Goal: Task Accomplishment & Management: Manage account settings

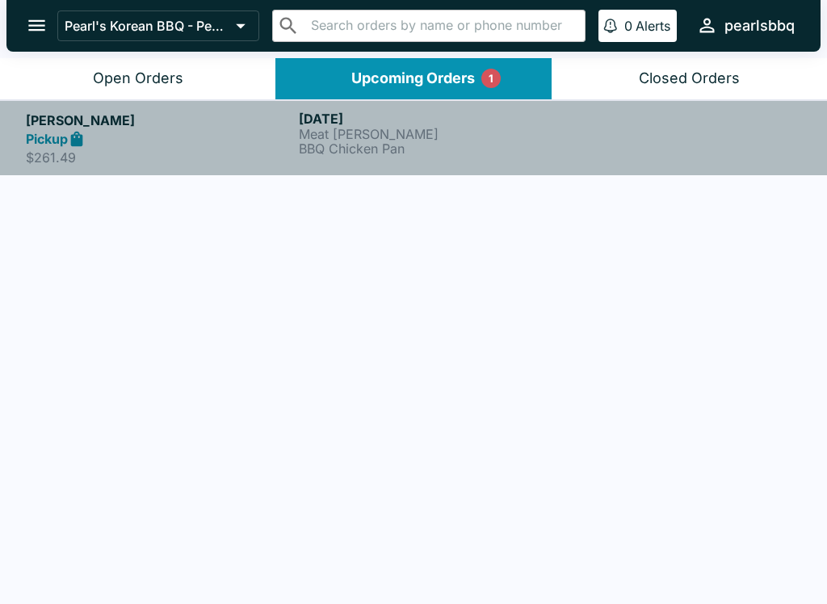
click at [50, 127] on h5 "[PERSON_NAME]" at bounding box center [159, 120] width 267 height 19
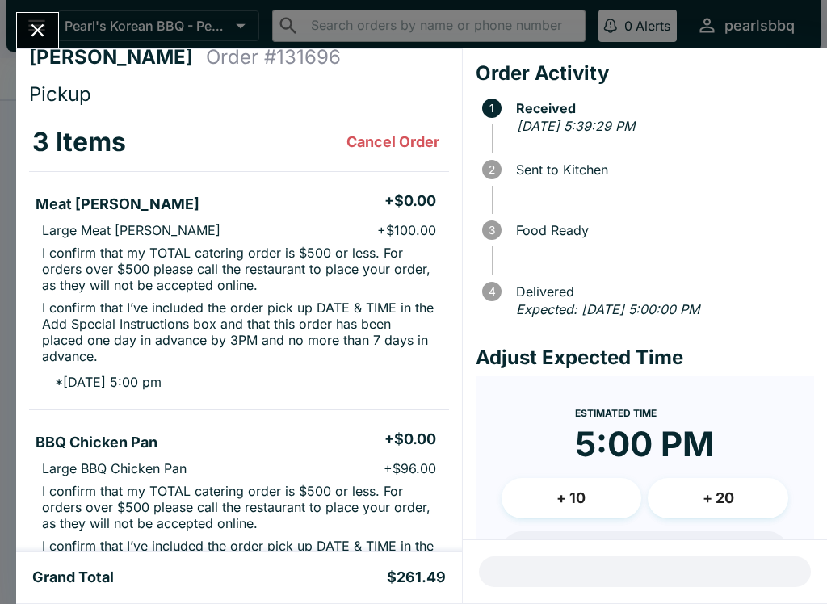
scroll to position [-13, 0]
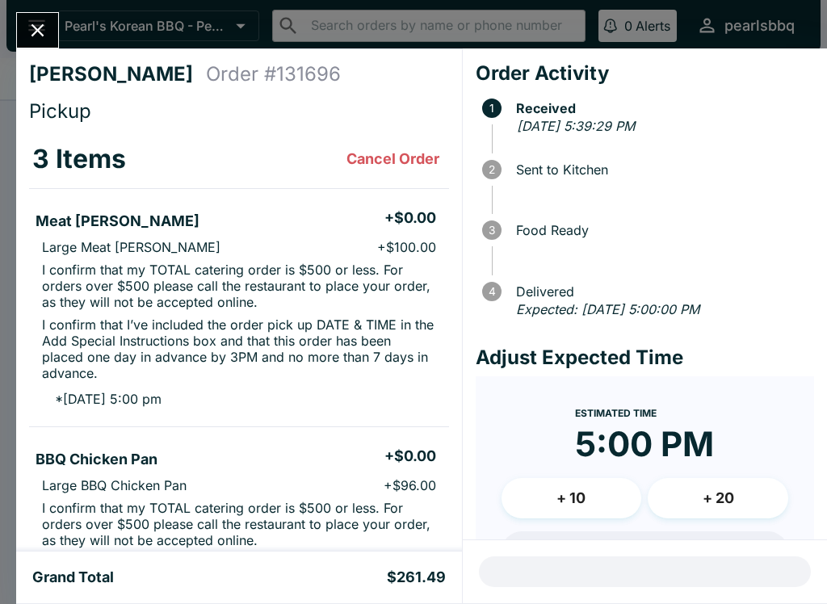
click at [46, 34] on icon "Close" at bounding box center [38, 30] width 22 height 22
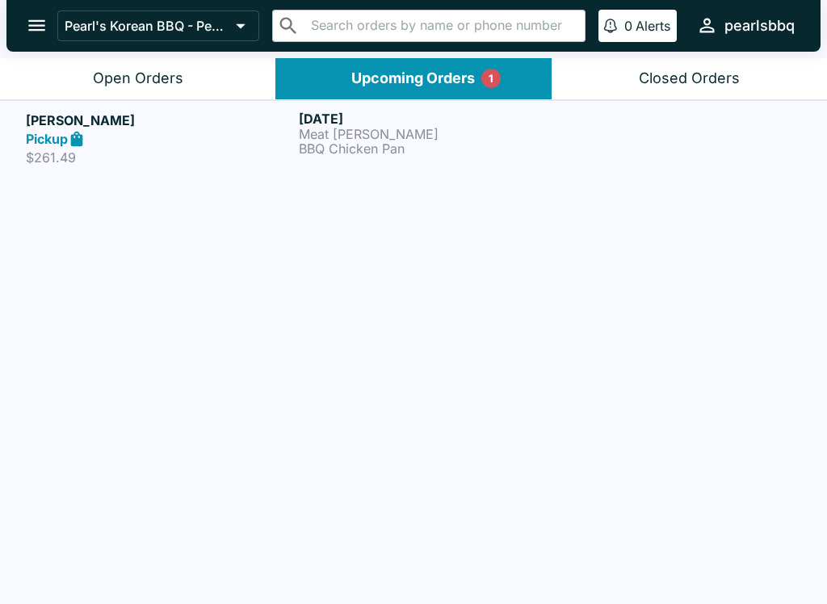
click at [143, 78] on div "Open Orders" at bounding box center [138, 78] width 90 height 19
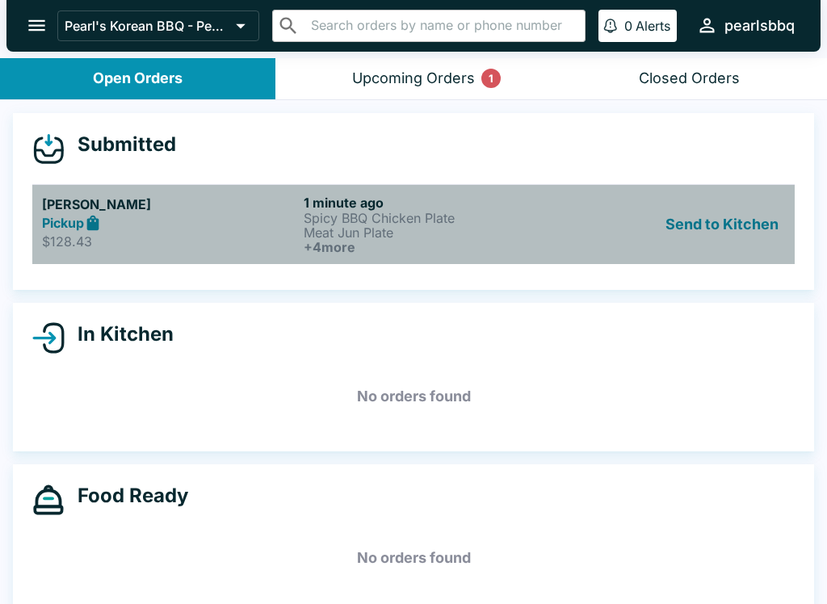
click at [64, 208] on h5 "[PERSON_NAME]" at bounding box center [169, 204] width 255 height 19
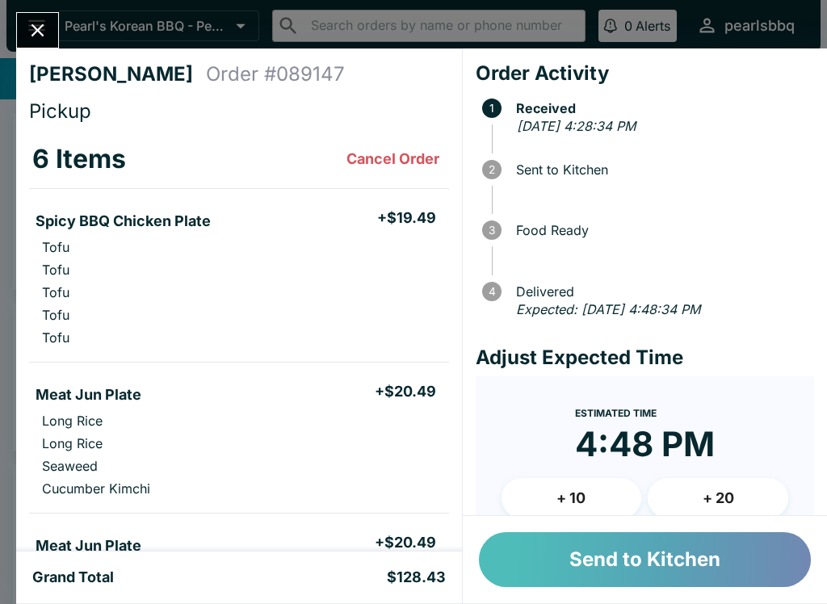
click at [662, 552] on button "Send to Kitchen" at bounding box center [645, 559] width 332 height 55
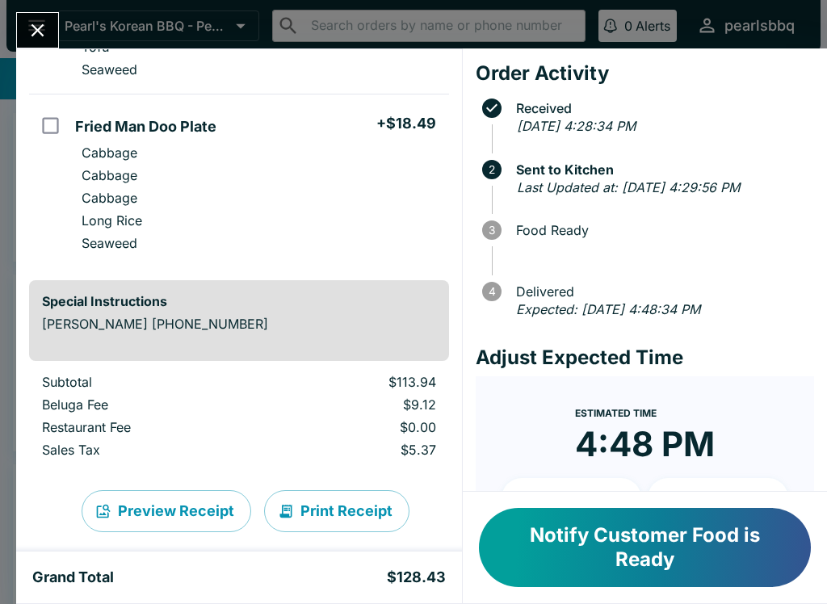
scroll to position [849, 0]
click at [39, 31] on icon "Close" at bounding box center [38, 30] width 13 height 13
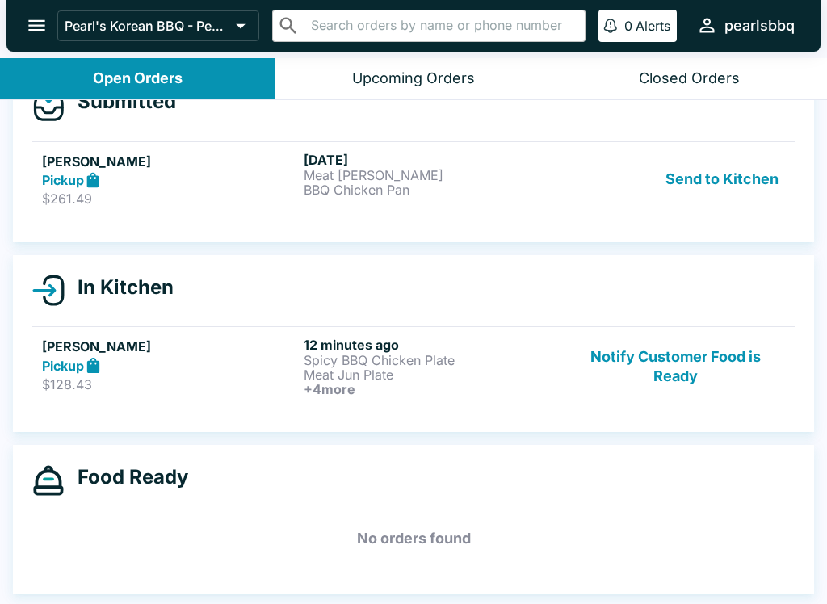
scroll to position [43, 0]
click at [78, 317] on div "In Kitchen [PERSON_NAME] Pickup $128.43 12 minutes ago Spicy BBQ Chicken Plate …" at bounding box center [413, 343] width 801 height 177
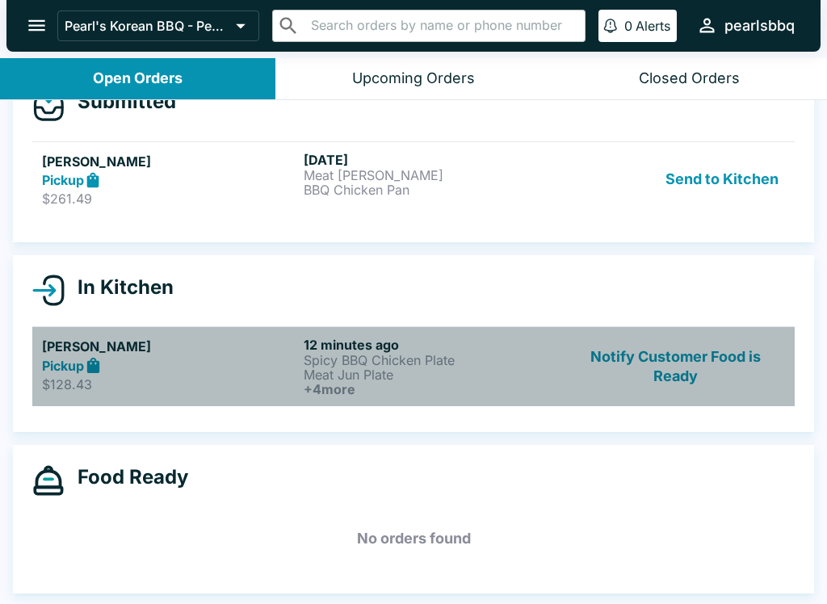
click at [99, 354] on h5 "[PERSON_NAME]" at bounding box center [169, 346] width 255 height 19
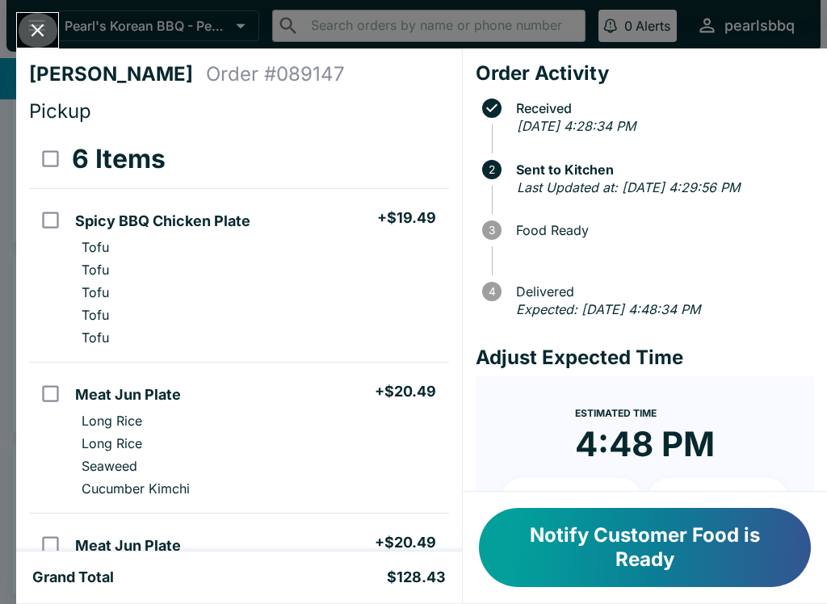
click at [35, 28] on icon "Close" at bounding box center [38, 30] width 13 height 13
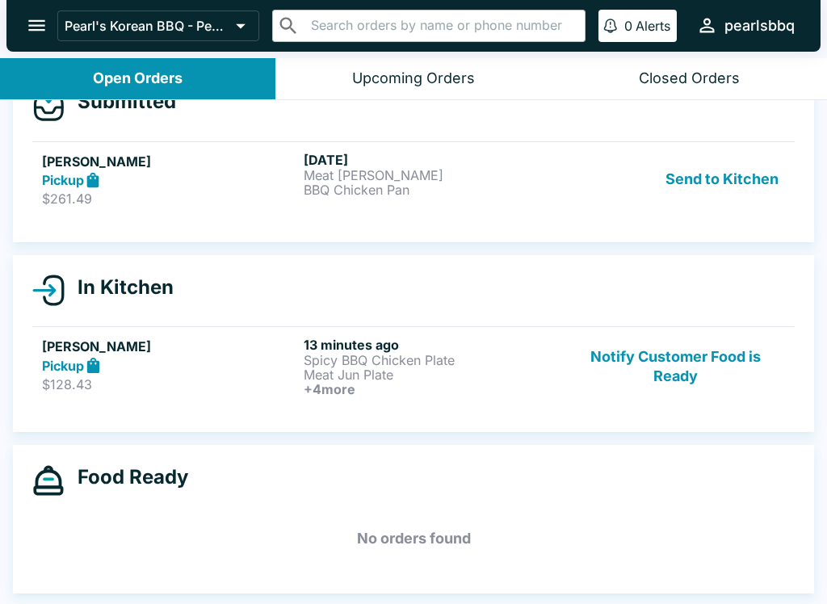
click at [127, 69] on div "Open Orders" at bounding box center [138, 78] width 90 height 19
click at [39, 141] on link "[PERSON_NAME] Pickup $261.49 [DATE] Meat [PERSON_NAME] BBQ Chicken Pan Send to …" at bounding box center [413, 179] width 763 height 76
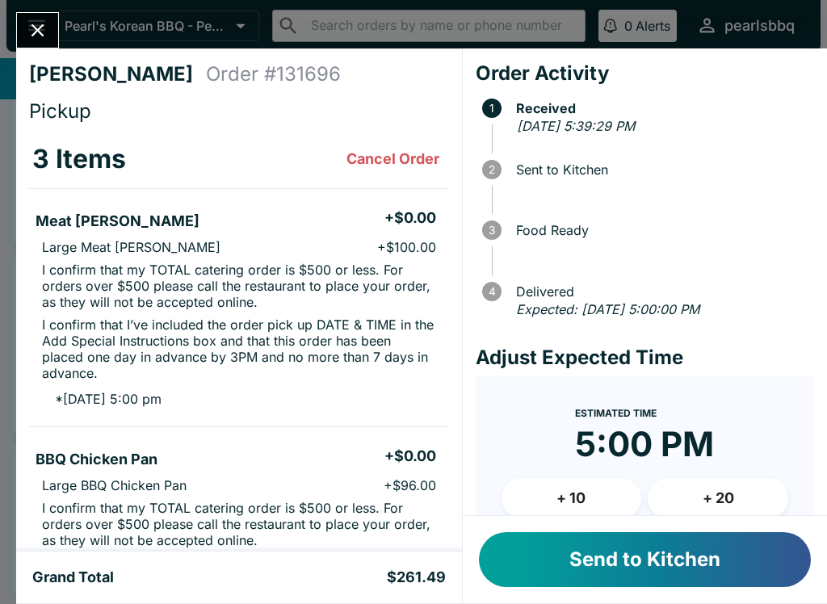
click at [31, 21] on icon "Close" at bounding box center [38, 30] width 22 height 22
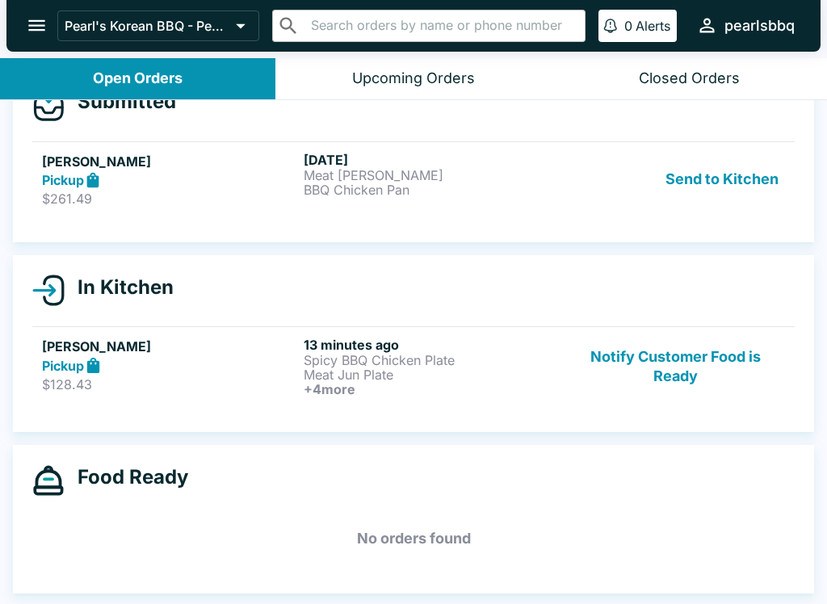
click at [106, 354] on h5 "[PERSON_NAME]" at bounding box center [169, 346] width 255 height 19
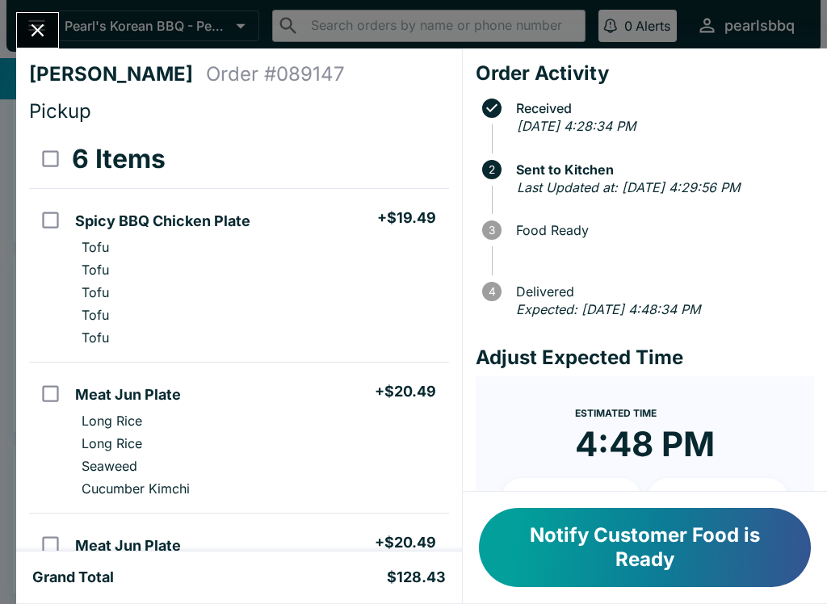
click at [666, 553] on button "Notify Customer Food is Ready" at bounding box center [645, 547] width 332 height 79
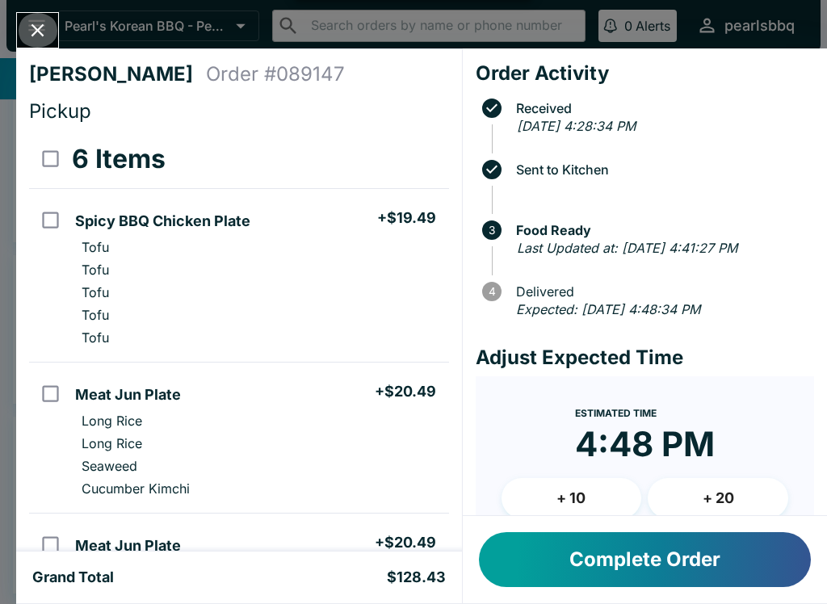
click at [43, 25] on icon "Close" at bounding box center [38, 30] width 13 height 13
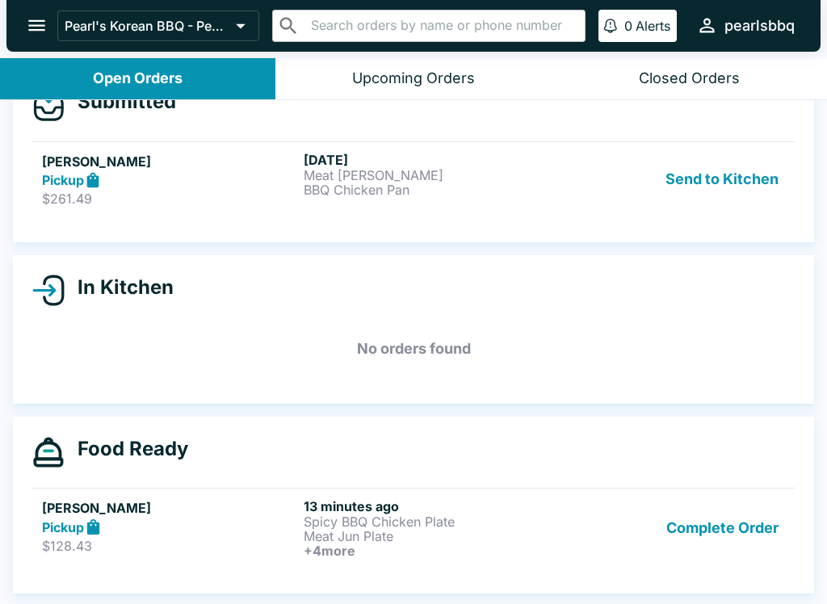
scroll to position [43, 0]
click at [121, 518] on div "Pickup" at bounding box center [169, 527] width 255 height 19
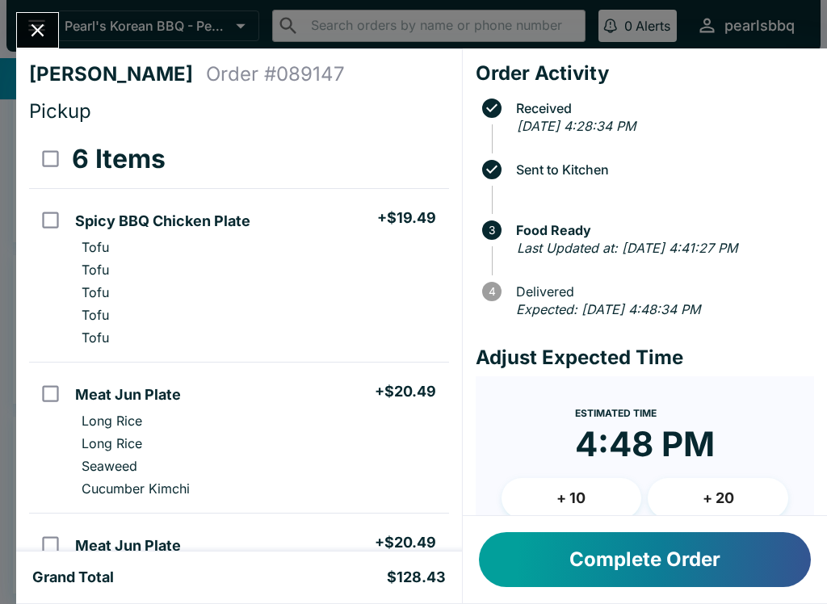
click at [665, 551] on button "Complete Order" at bounding box center [645, 559] width 332 height 55
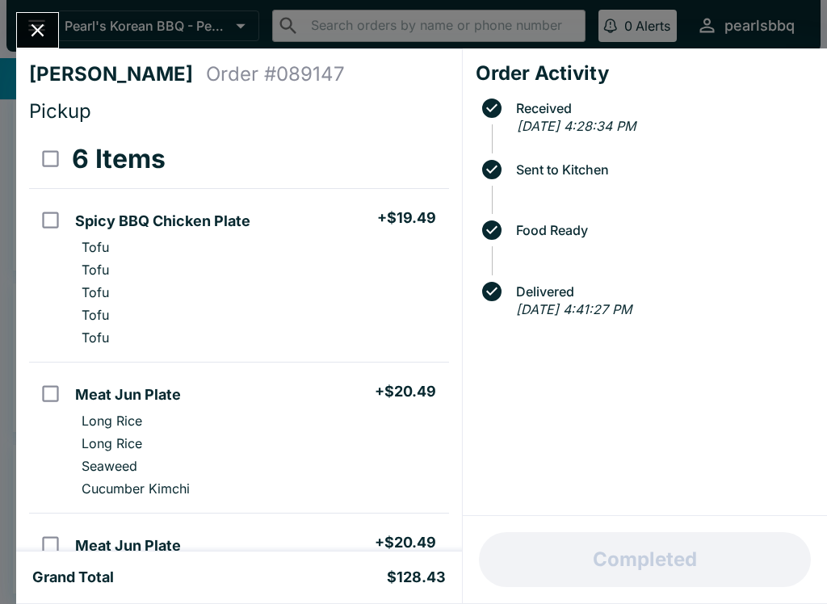
scroll to position [15, 0]
click at [45, 30] on icon "Close" at bounding box center [38, 30] width 22 height 22
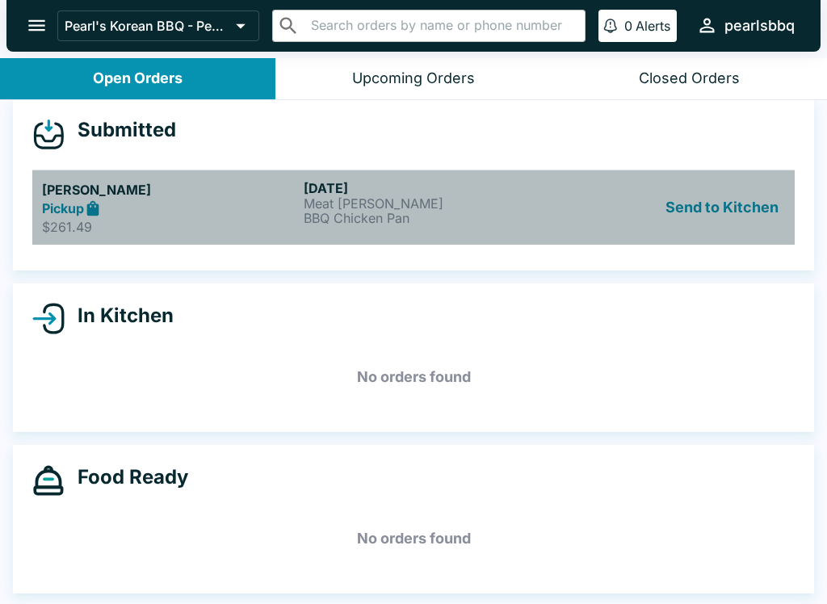
click at [59, 194] on h5 "[PERSON_NAME]" at bounding box center [169, 189] width 255 height 19
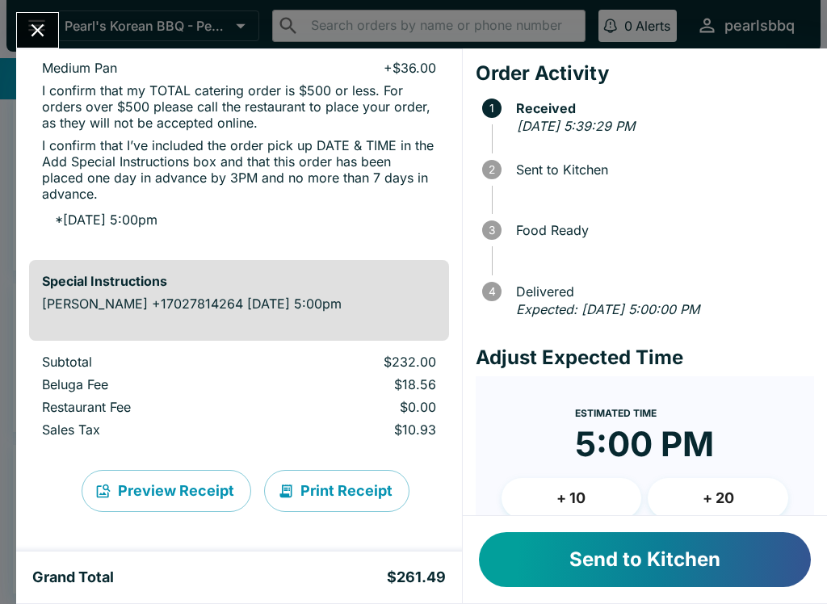
scroll to position [656, 0]
click at [50, 23] on button "Close" at bounding box center [37, 30] width 41 height 35
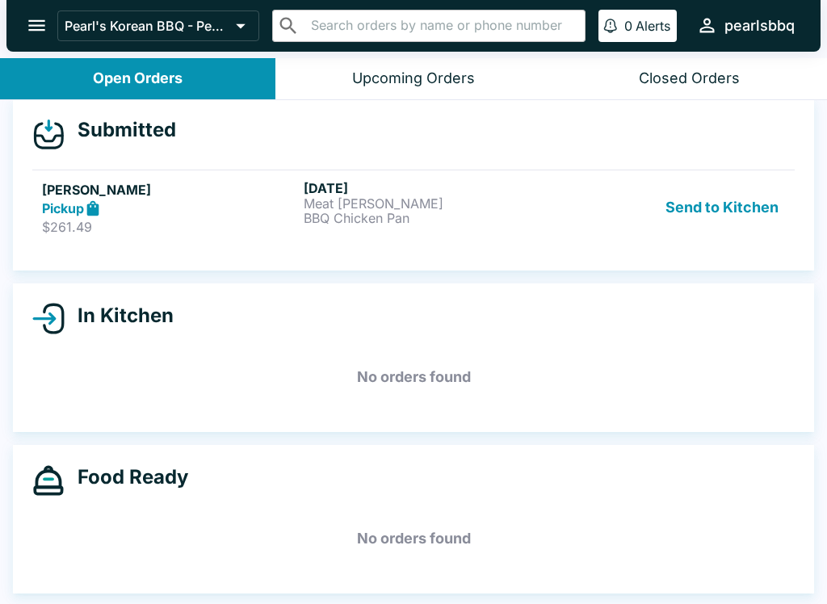
click at [407, 67] on button "Upcoming Orders" at bounding box center [412, 78] width 275 height 41
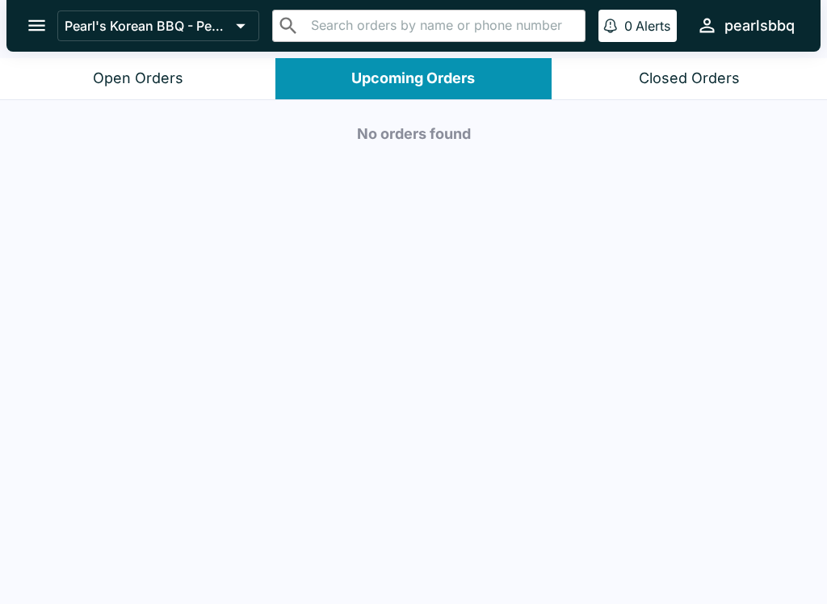
click at [145, 76] on div "Open Orders" at bounding box center [138, 78] width 90 height 19
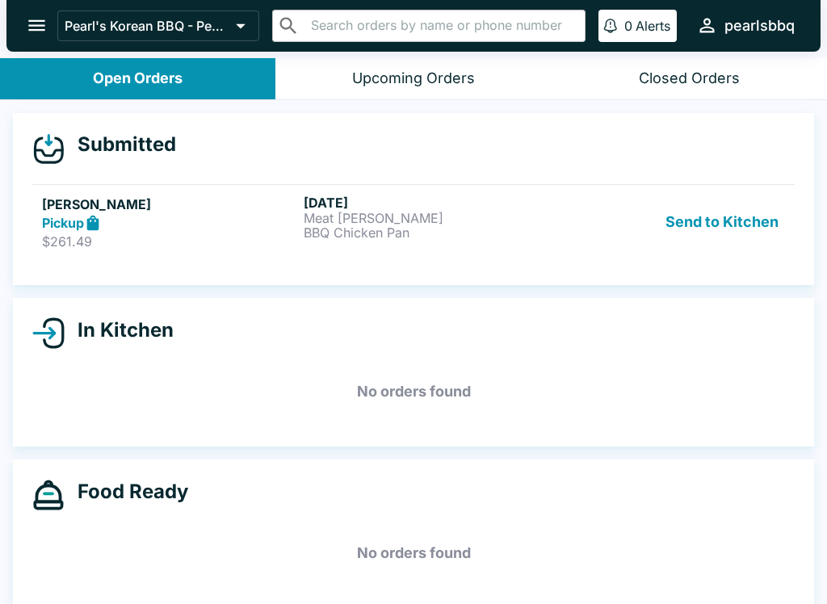
click at [105, 204] on h5 "[PERSON_NAME]" at bounding box center [169, 204] width 255 height 19
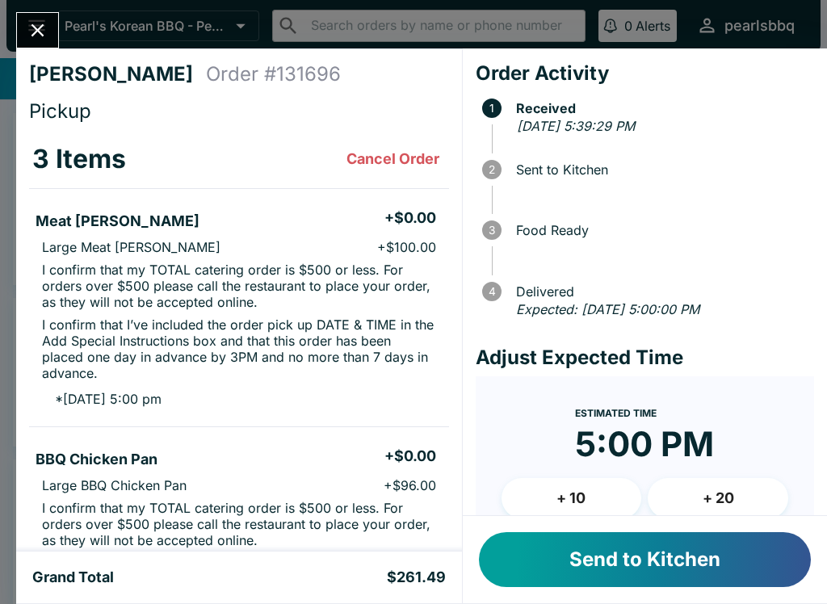
click at [42, 14] on button "Close" at bounding box center [37, 30] width 41 height 35
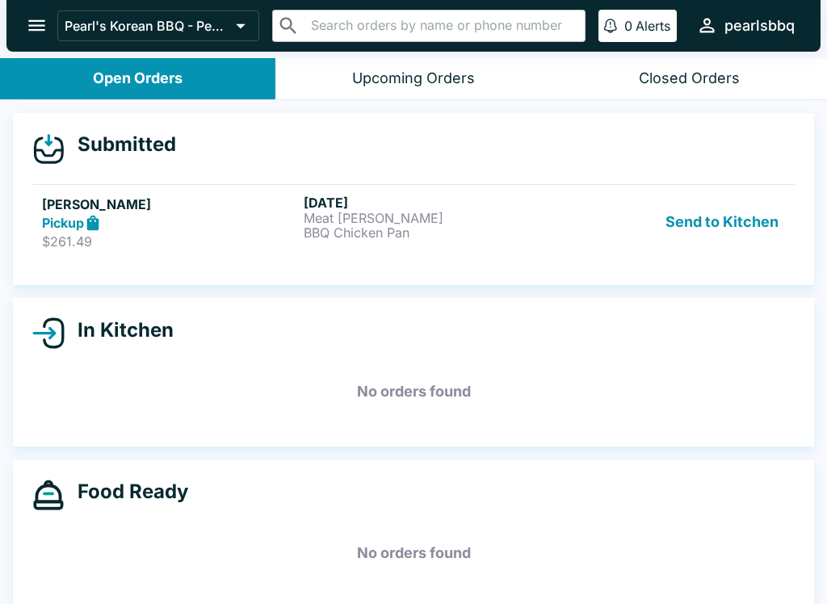
click at [404, 73] on div "Upcoming Orders" at bounding box center [413, 78] width 123 height 19
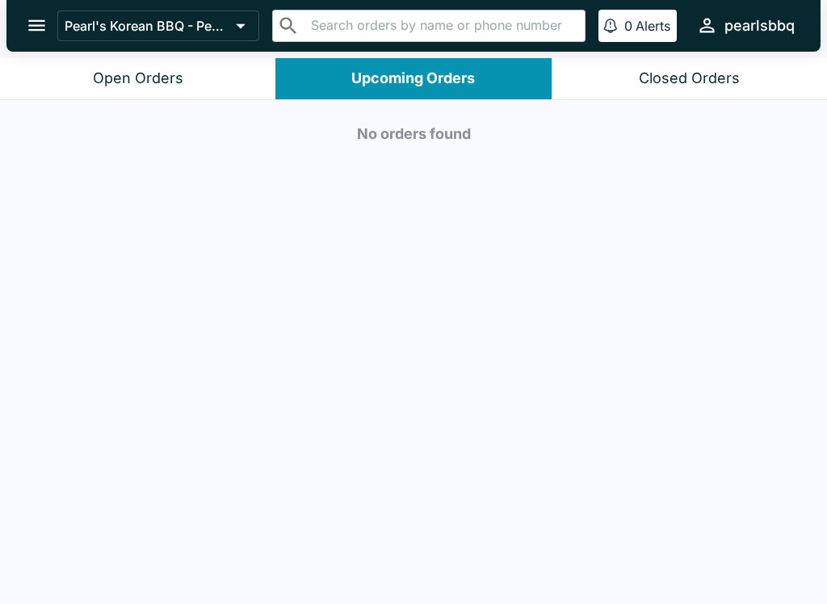
click at [129, 67] on button "Open Orders" at bounding box center [137, 78] width 275 height 41
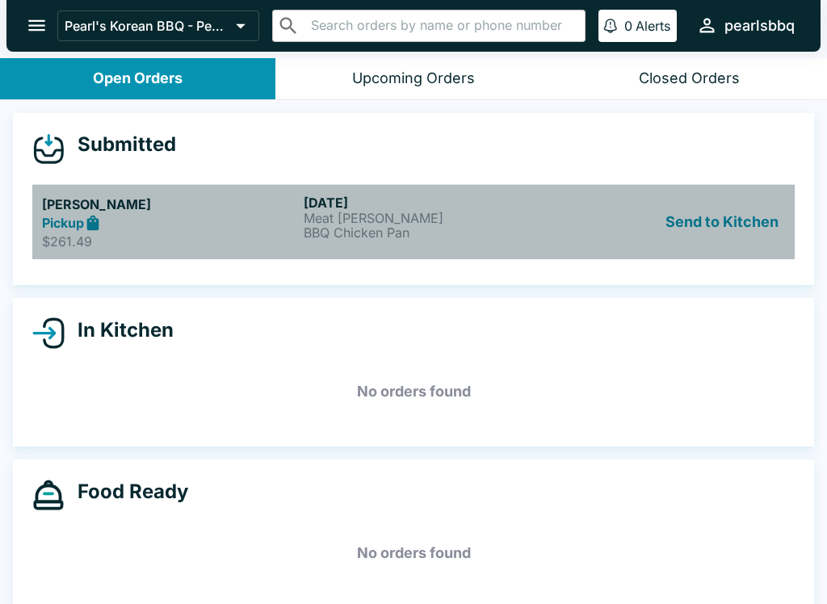
click at [84, 207] on h5 "[PERSON_NAME]" at bounding box center [169, 204] width 255 height 19
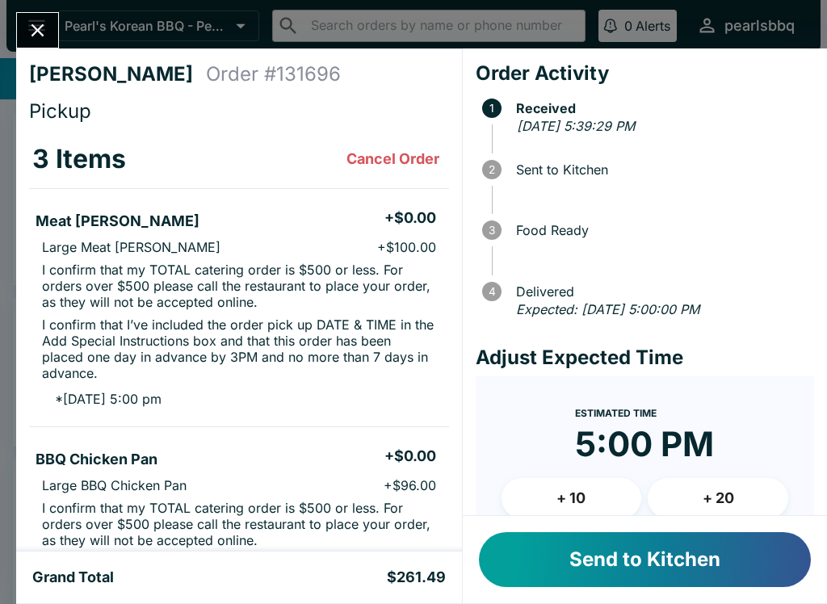
click at [36, 23] on icon "Close" at bounding box center [38, 30] width 22 height 22
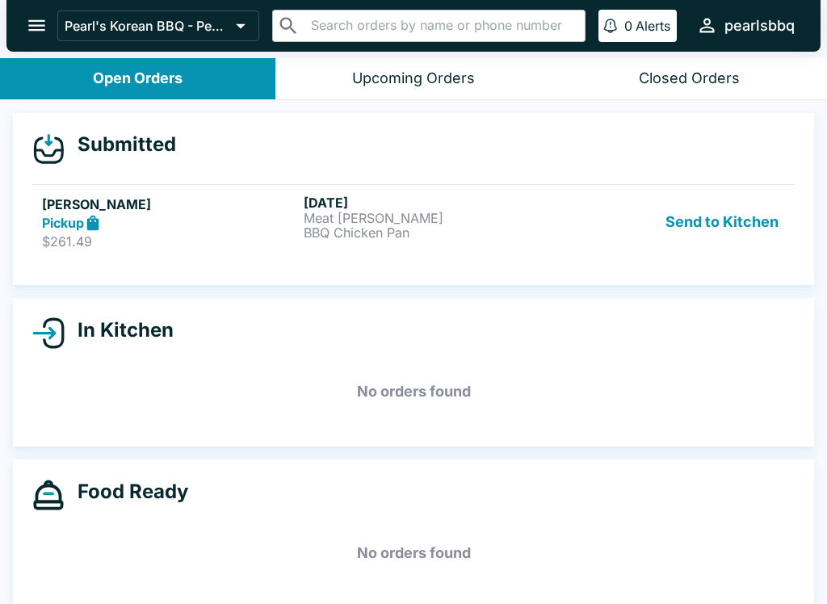
click at [69, 201] on h5 "[PERSON_NAME]" at bounding box center [169, 204] width 255 height 19
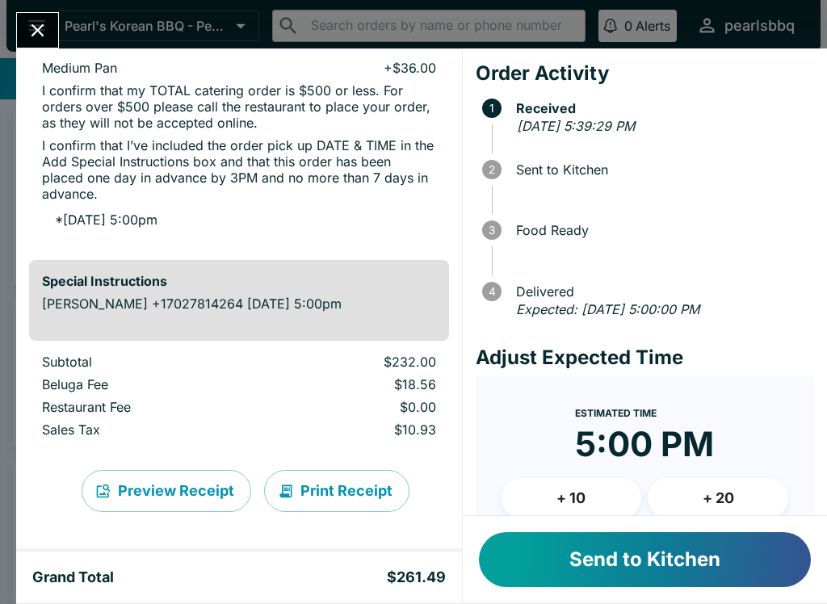
scroll to position [656, 0]
click at [191, 489] on button "Preview Receipt" at bounding box center [167, 491] width 170 height 42
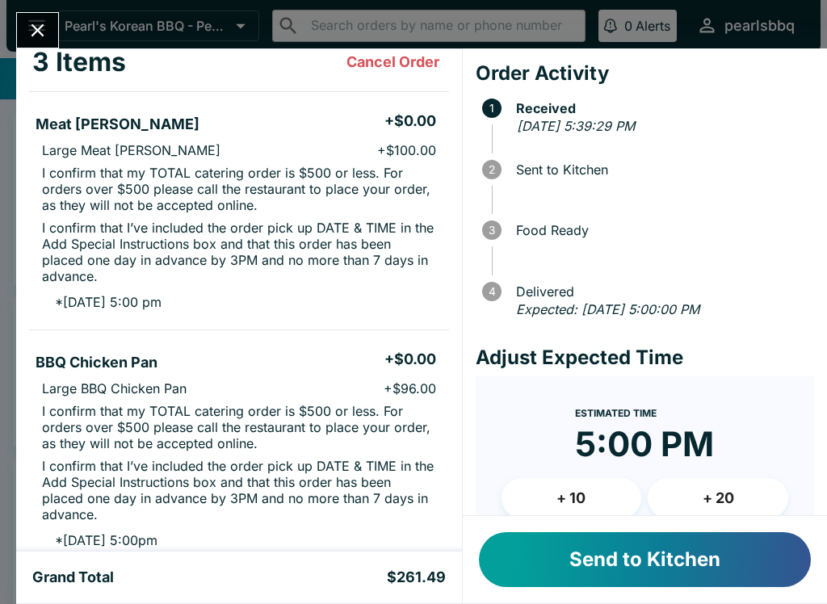
scroll to position [95, 0]
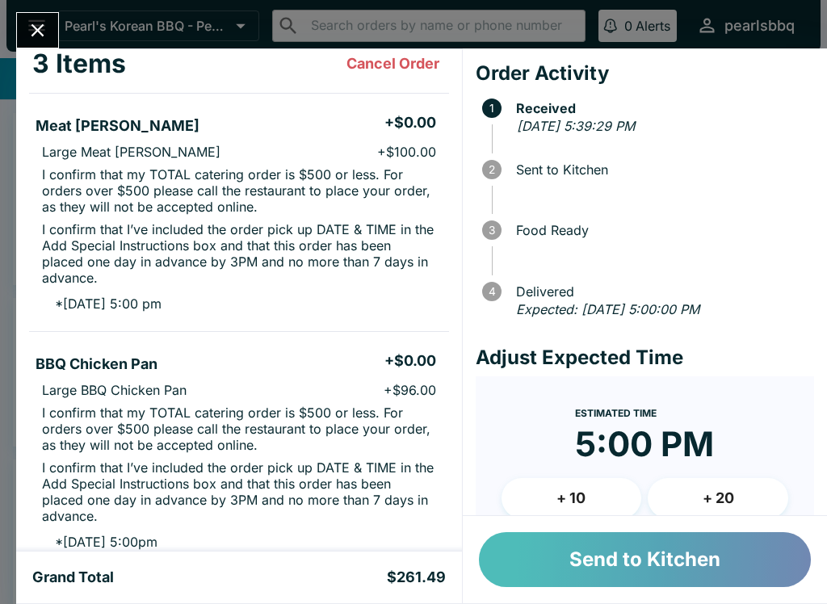
click at [654, 551] on button "Send to Kitchen" at bounding box center [645, 559] width 332 height 55
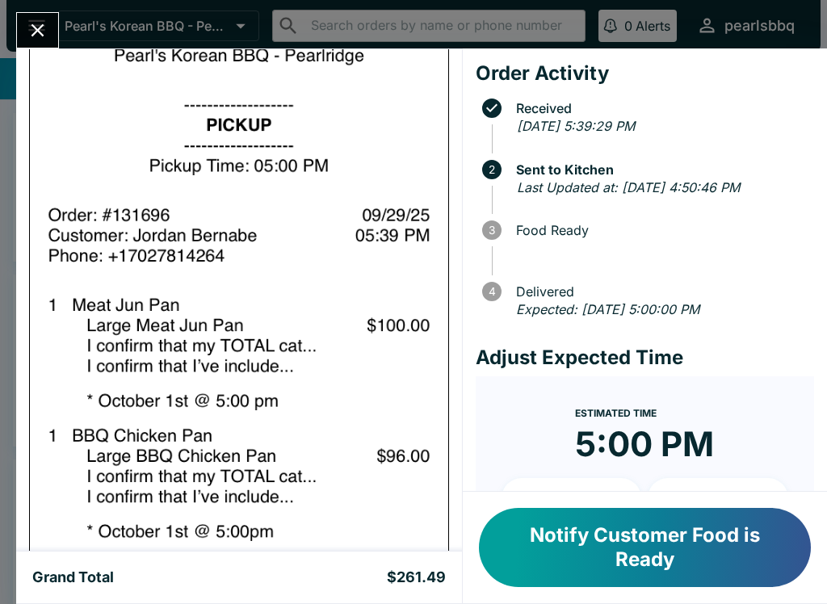
scroll to position [1209, 0]
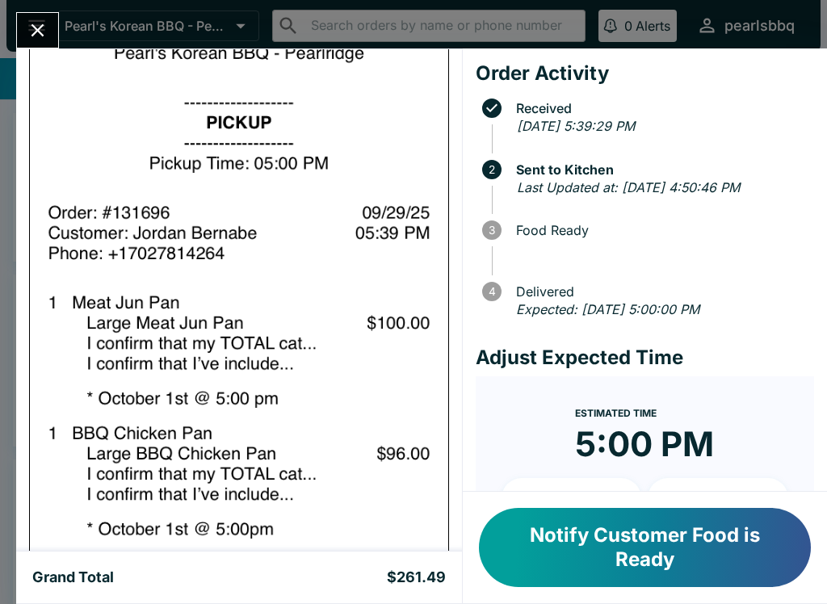
click at [31, 28] on icon "Close" at bounding box center [38, 30] width 22 height 22
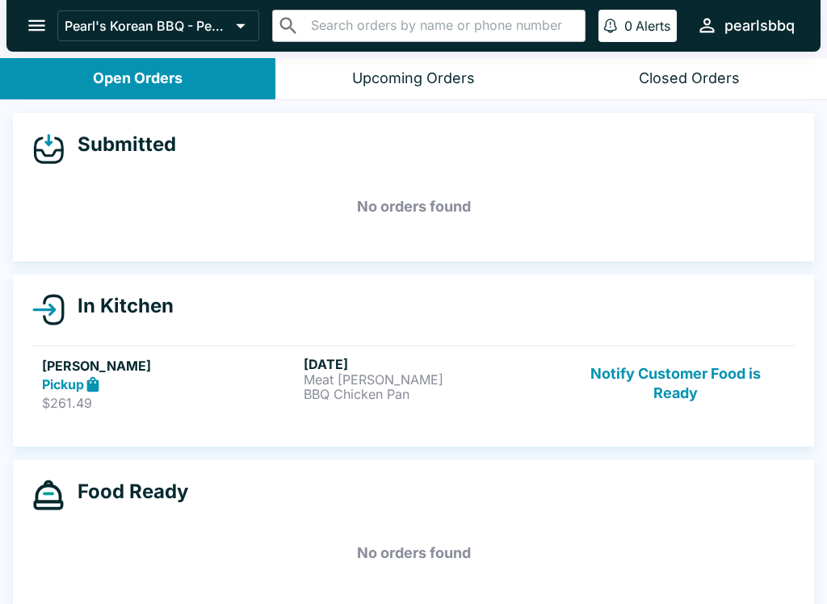
click at [87, 366] on h5 "[PERSON_NAME]" at bounding box center [169, 365] width 255 height 19
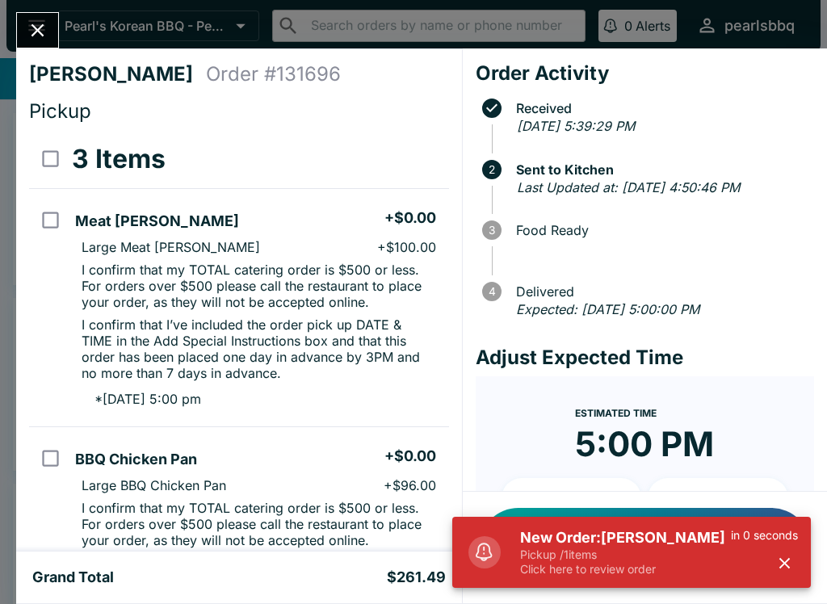
click at [606, 543] on h5 "New Order: [PERSON_NAME]" at bounding box center [625, 537] width 211 height 19
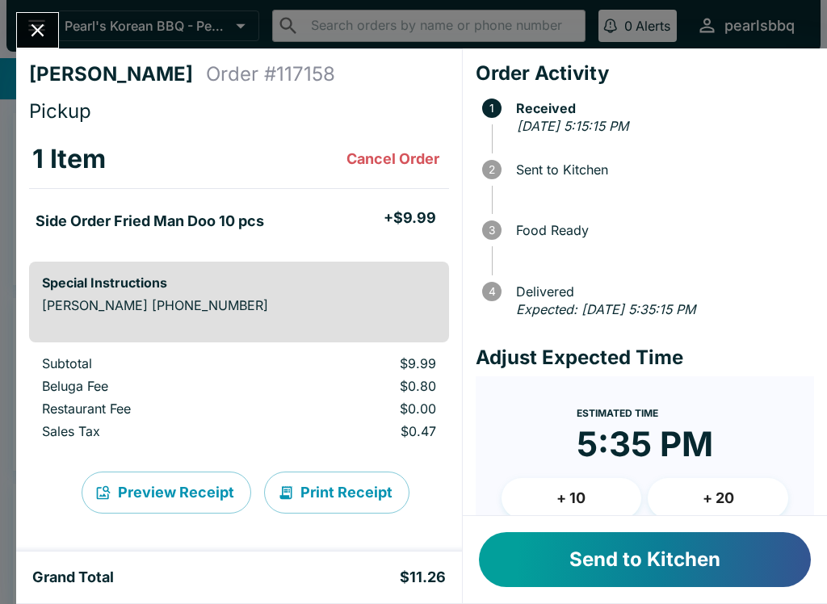
click at [675, 555] on button "Send to Kitchen" at bounding box center [645, 559] width 332 height 55
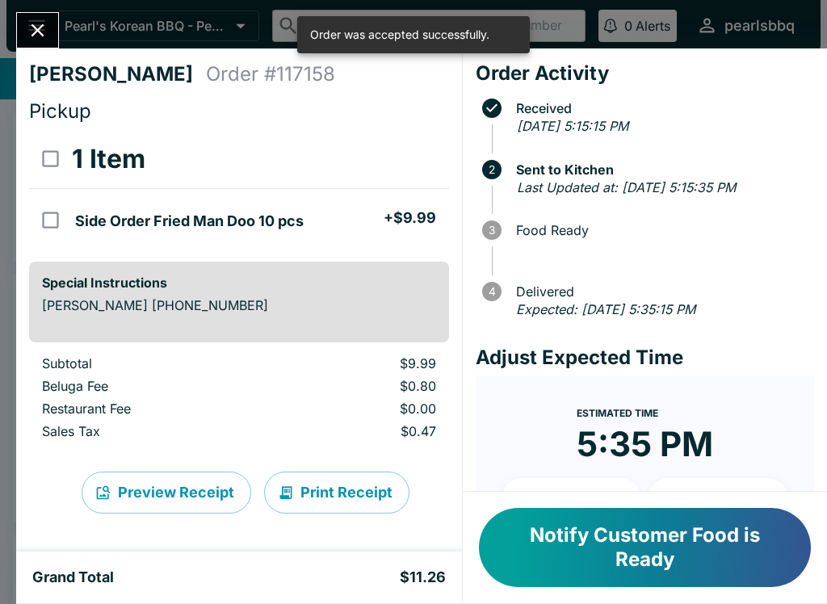
click at [658, 544] on button "Notify Customer Food is Ready" at bounding box center [645, 547] width 332 height 79
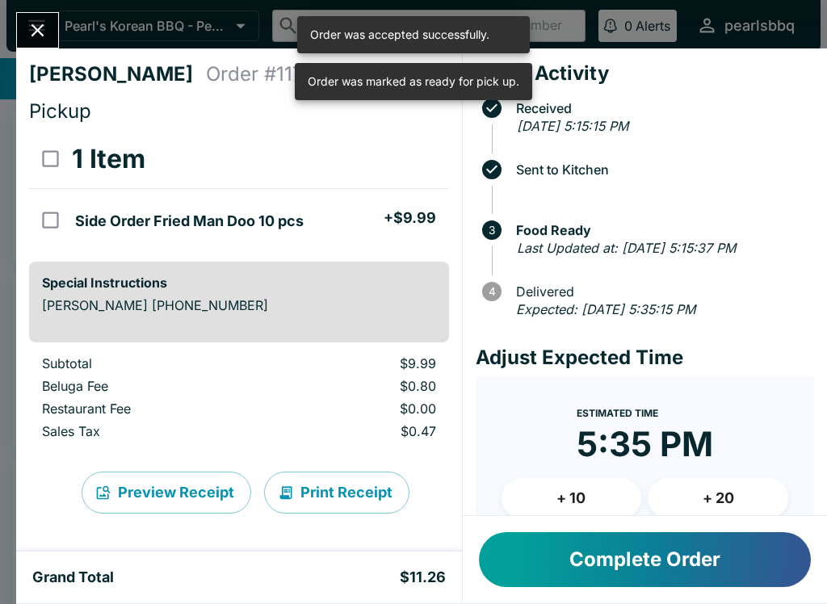
click at [57, 28] on button "Close" at bounding box center [37, 30] width 41 height 35
